Goal: Task Accomplishment & Management: Use online tool/utility

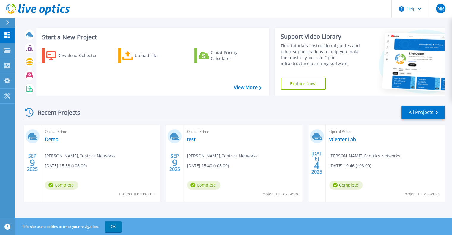
scroll to position [5, 0]
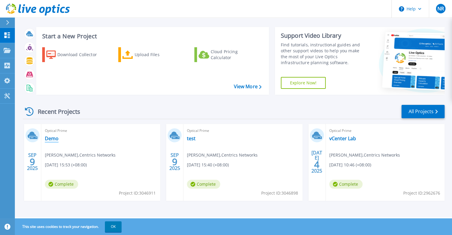
click at [49, 140] on link "Demo" at bounding box center [52, 139] width 14 height 6
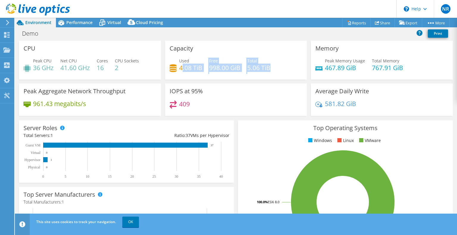
drag, startPoint x: 180, startPoint y: 66, endPoint x: 268, endPoint y: 67, distance: 88.7
click at [268, 67] on div "Used 4.08 TiB Free 998.00 GiB Total 5.06 TiB" at bounding box center [236, 67] width 133 height 19
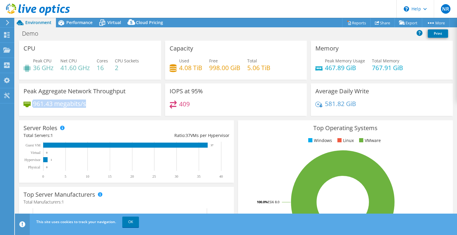
drag, startPoint x: 101, startPoint y: 105, endPoint x: 26, endPoint y: 101, distance: 75.6
click at [26, 101] on div "961.43 megabits/s" at bounding box center [90, 107] width 133 height 12
drag, startPoint x: 200, startPoint y: 102, endPoint x: 166, endPoint y: 90, distance: 36.0
click at [166, 90] on div "IOPS at 95% 409" at bounding box center [236, 100] width 142 height 32
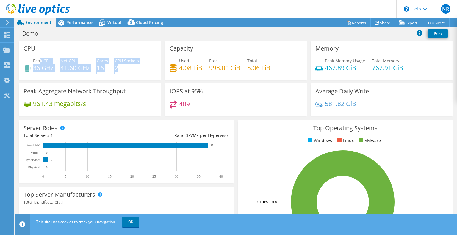
drag, startPoint x: 132, startPoint y: 69, endPoint x: 39, endPoint y: 61, distance: 93.5
click at [39, 61] on div "Peak CPU 36 GHz Net CPU 41.60 GHz Cores 16 CPU Sockets 2" at bounding box center [90, 67] width 133 height 19
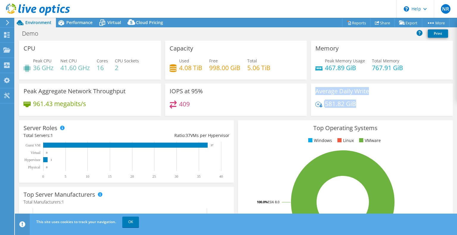
drag, startPoint x: 363, startPoint y: 103, endPoint x: 313, endPoint y: 89, distance: 51.9
click at [313, 89] on div "Average Daily Write 581.82 GiB" at bounding box center [382, 100] width 142 height 32
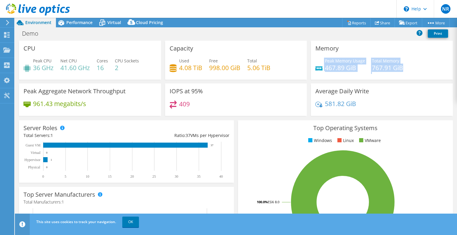
drag, startPoint x: 414, startPoint y: 66, endPoint x: 311, endPoint y: 55, distance: 103.6
click at [314, 55] on div "Memory Peak Memory Usage 467.89 GiB Total Memory 767.91 GiB" at bounding box center [382, 60] width 142 height 39
click at [217, 101] on div "409" at bounding box center [236, 107] width 133 height 13
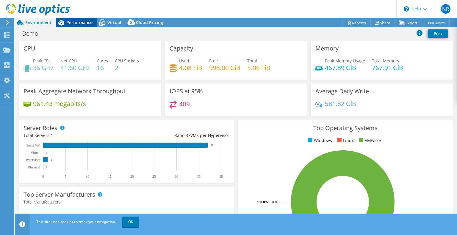
click at [79, 24] on span "Performance" at bounding box center [79, 23] width 26 height 6
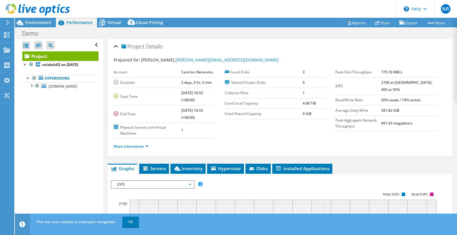
click at [7, 21] on use at bounding box center [7, 22] width 3 height 5
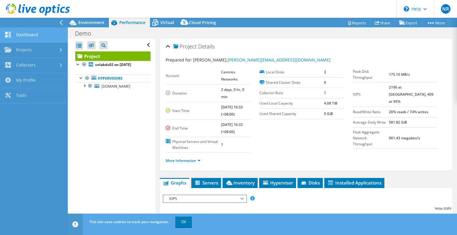
click at [25, 36] on link "Dashboard" at bounding box center [34, 35] width 68 height 15
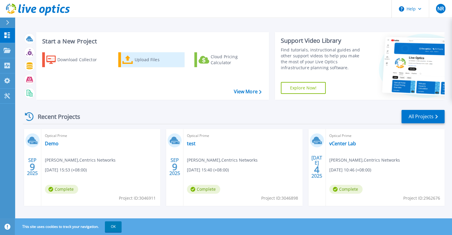
click at [131, 56] on icon at bounding box center [128, 60] width 11 height 9
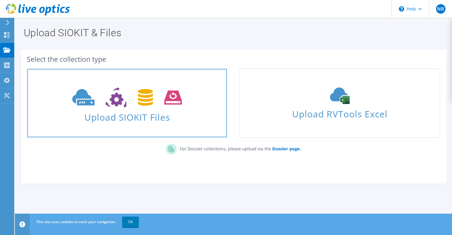
click at [127, 113] on span "Upload SIOKIT Files" at bounding box center [127, 115] width 200 height 13
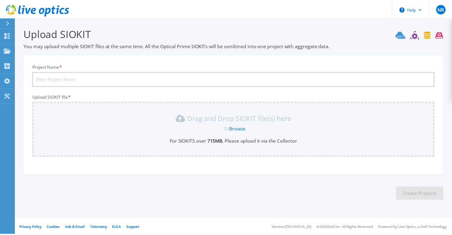
scroll to position [1, 0]
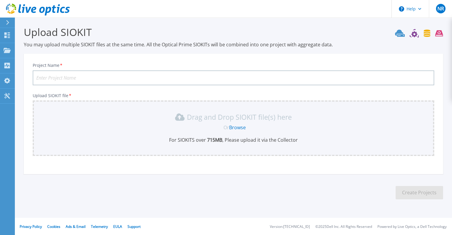
click at [102, 79] on input "Project Name *" at bounding box center [234, 78] width 402 height 15
type input "L"
type input "Env"
click at [239, 126] on link "Browse" at bounding box center [237, 127] width 17 height 7
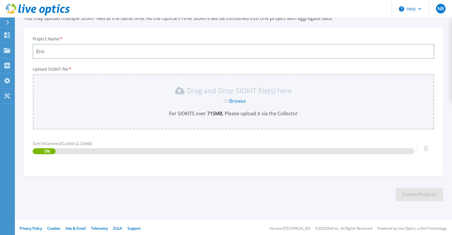
scroll to position [29, 0]
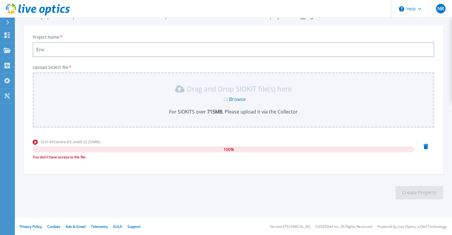
click at [425, 147] on icon at bounding box center [426, 146] width 5 height 5
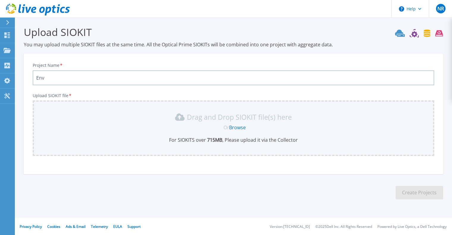
scroll to position [0, 0]
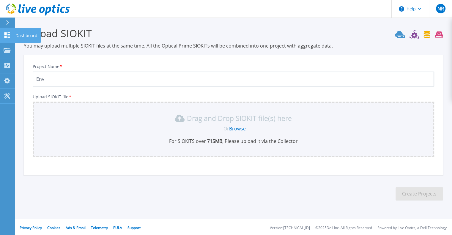
click at [7, 30] on link "Dashboard Dashboard" at bounding box center [7, 35] width 15 height 15
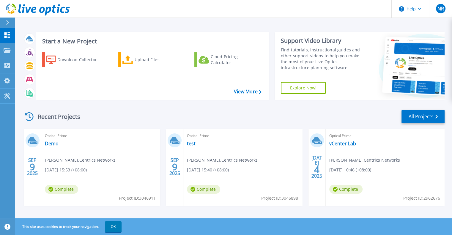
click at [8, 21] on icon at bounding box center [7, 22] width 3 height 5
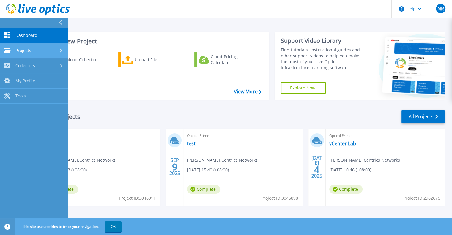
click at [24, 48] on span "Projects" at bounding box center [23, 50] width 16 height 5
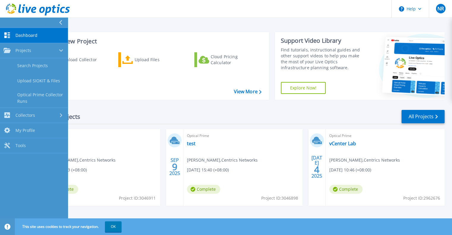
click at [219, 117] on div "Recent Projects All Projects" at bounding box center [234, 116] width 422 height 15
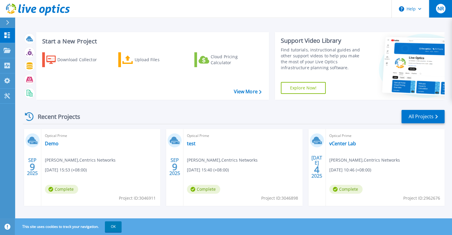
click at [443, 10] on span "NR" at bounding box center [441, 8] width 7 height 5
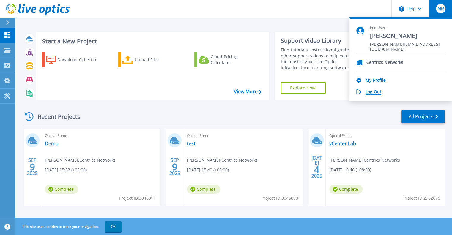
click at [373, 93] on link "Log Out" at bounding box center [374, 93] width 16 height 6
